Goal: Task Accomplishment & Management: Use online tool/utility

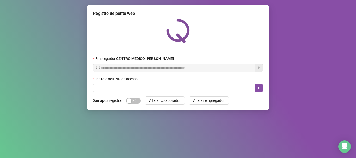
click at [158, 92] on input "text" at bounding box center [174, 88] width 162 height 8
type input "*****"
click at [259, 86] on icon "caret-right" at bounding box center [259, 88] width 4 height 4
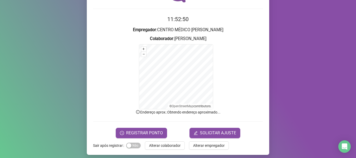
scroll to position [44, 0]
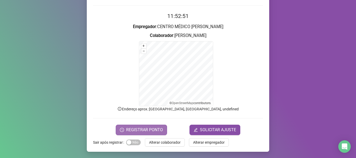
click at [128, 133] on span "REGISTRAR PONTO" at bounding box center [144, 130] width 37 height 6
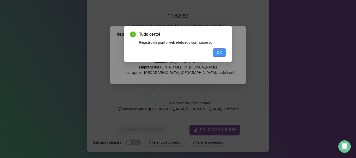
click at [220, 49] on button "OK" at bounding box center [219, 52] width 13 height 8
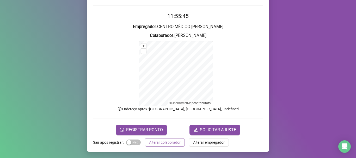
click at [157, 145] on span "Alterar colaborador" at bounding box center [165, 143] width 32 height 6
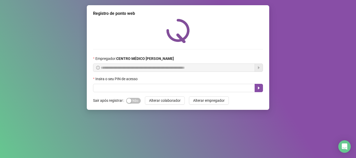
scroll to position [0, 0]
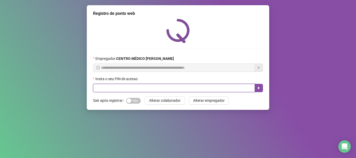
click at [151, 90] on input "text" at bounding box center [174, 88] width 162 height 8
type input "*****"
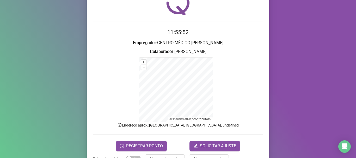
scroll to position [44, 0]
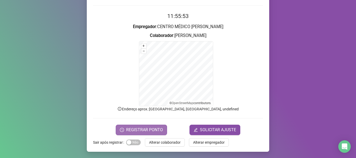
click at [141, 130] on span "REGISTRAR PONTO" at bounding box center [144, 130] width 37 height 6
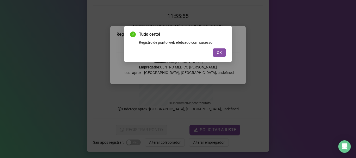
click at [220, 54] on span "OK" at bounding box center [219, 53] width 5 height 6
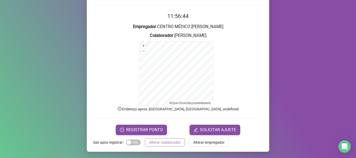
click at [168, 141] on span "Alterar colaborador" at bounding box center [165, 143] width 32 height 6
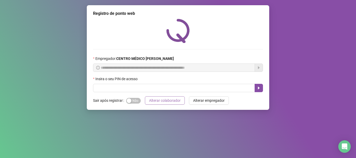
scroll to position [0, 0]
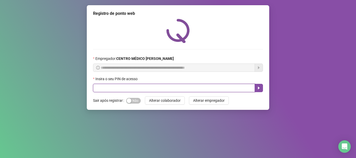
click at [169, 88] on input "text" at bounding box center [174, 88] width 162 height 8
type input "*****"
click at [258, 88] on icon "caret-right" at bounding box center [259, 88] width 4 height 4
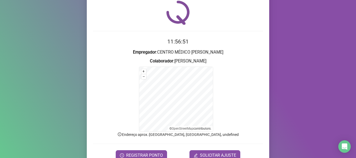
scroll to position [44, 0]
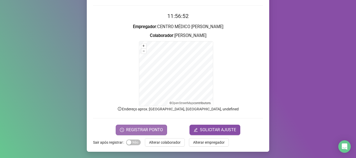
click at [142, 128] on span "REGISTRAR PONTO" at bounding box center [144, 130] width 37 height 6
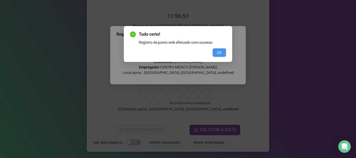
click at [221, 56] on button "OK" at bounding box center [219, 52] width 13 height 8
